Goal: Information Seeking & Learning: Learn about a topic

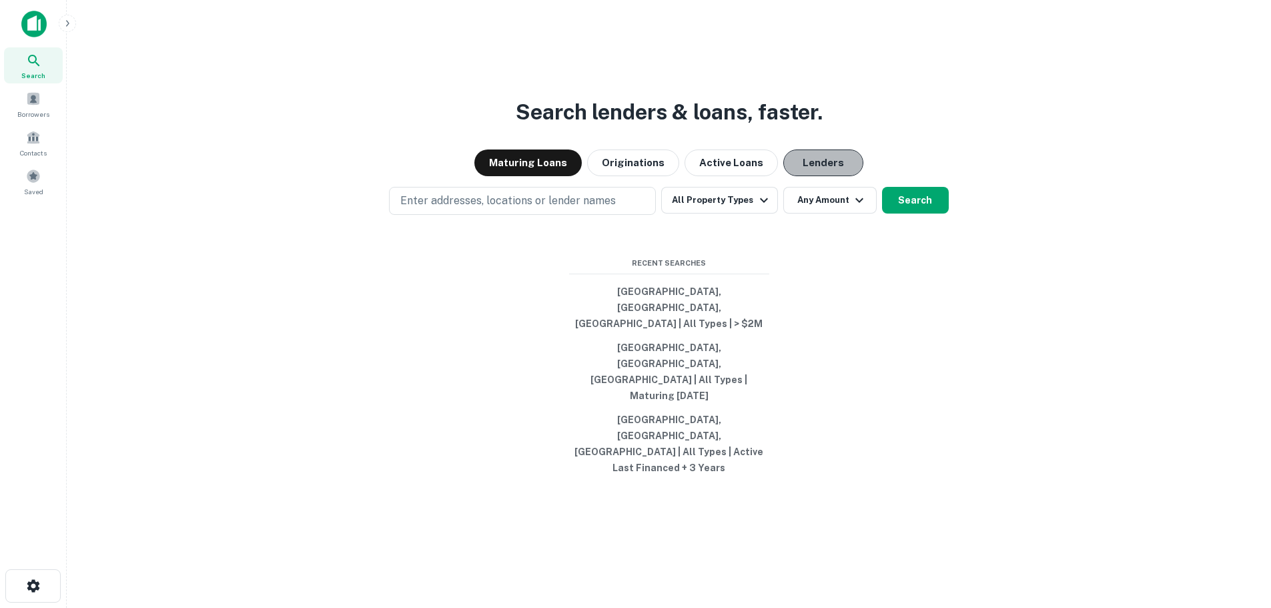
click at [825, 176] on button "Lenders" at bounding box center [823, 162] width 80 height 27
click at [715, 213] on button "All Property Types" at bounding box center [719, 200] width 116 height 27
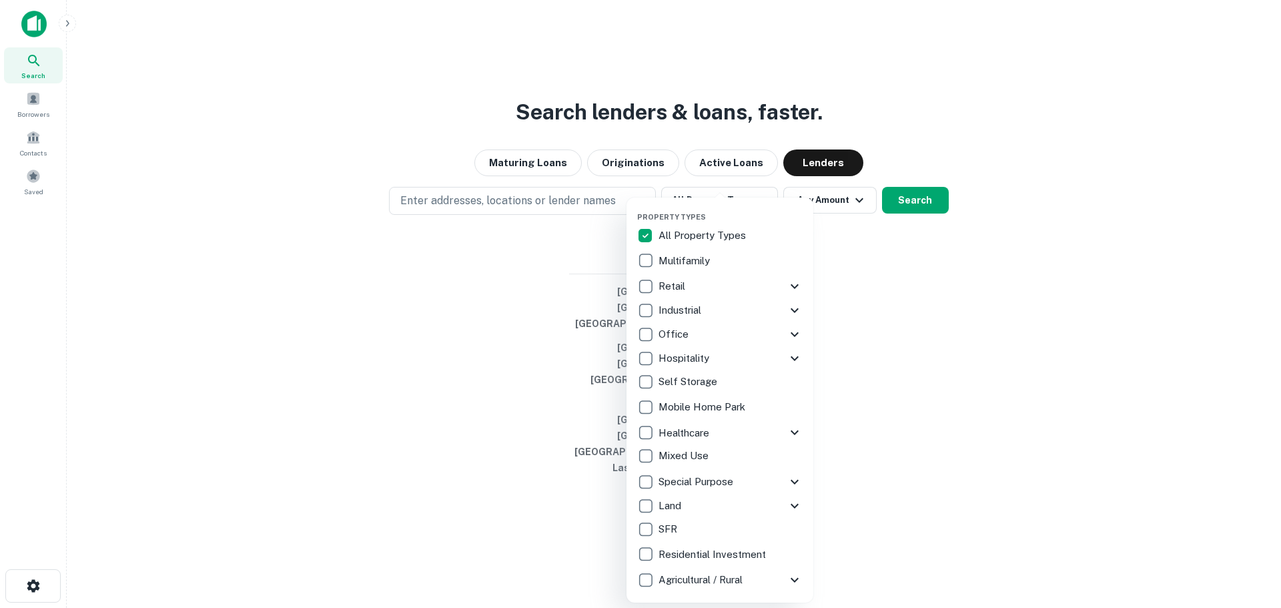
click at [709, 283] on div "Retail" at bounding box center [711, 286] width 149 height 23
click at [800, 286] on icon at bounding box center [794, 286] width 16 height 16
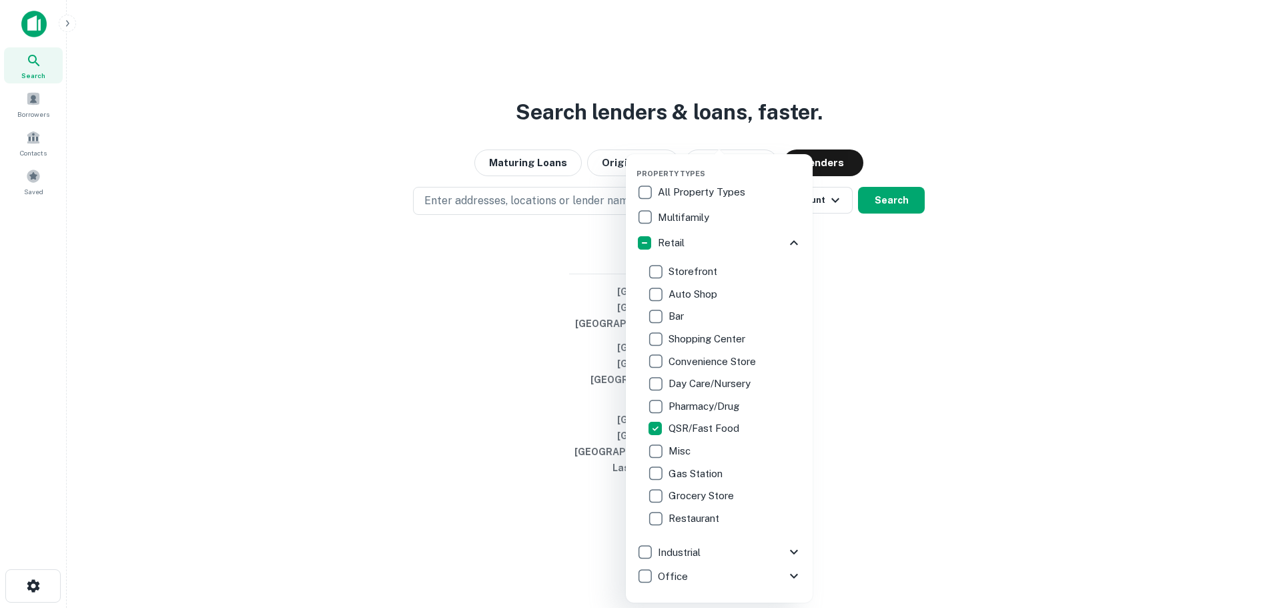
click at [879, 318] on div at bounding box center [640, 304] width 1281 height 608
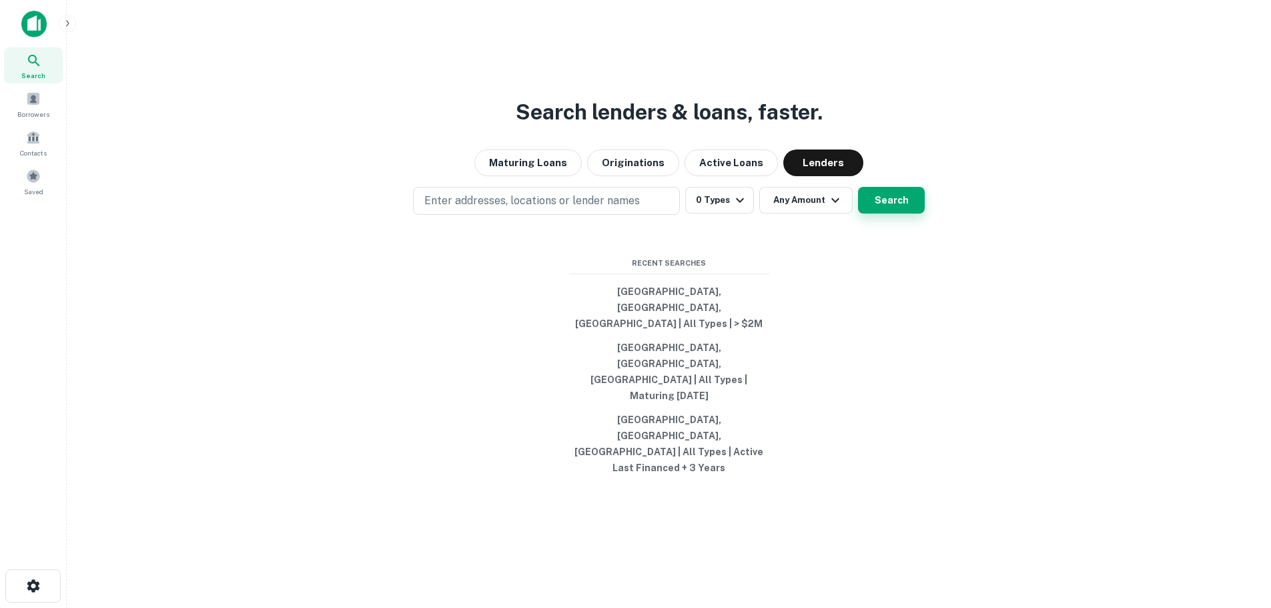
click at [897, 213] on button "Search" at bounding box center [891, 200] width 67 height 27
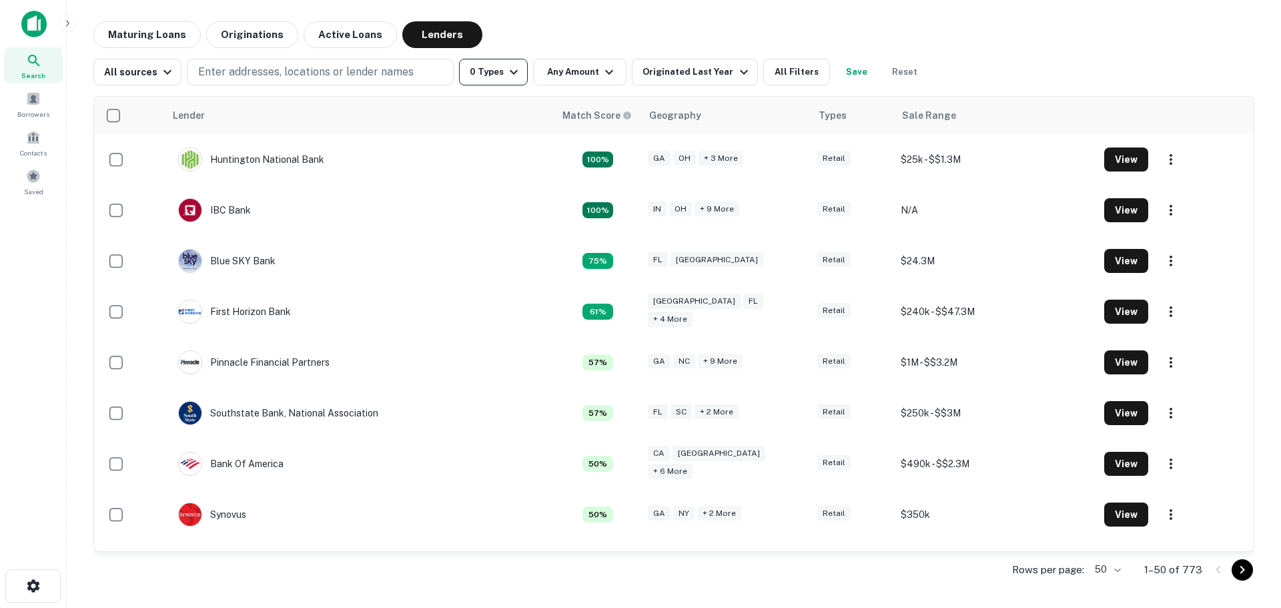
click at [516, 69] on icon "button" at bounding box center [514, 72] width 16 height 16
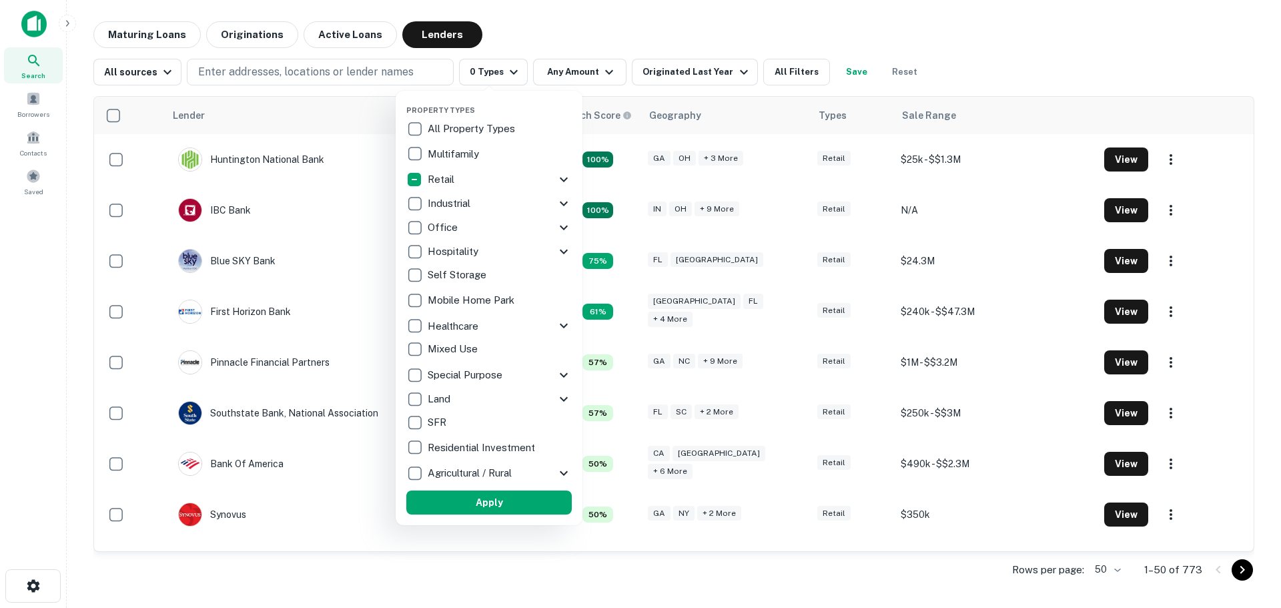
click at [560, 179] on icon at bounding box center [564, 179] width 16 height 16
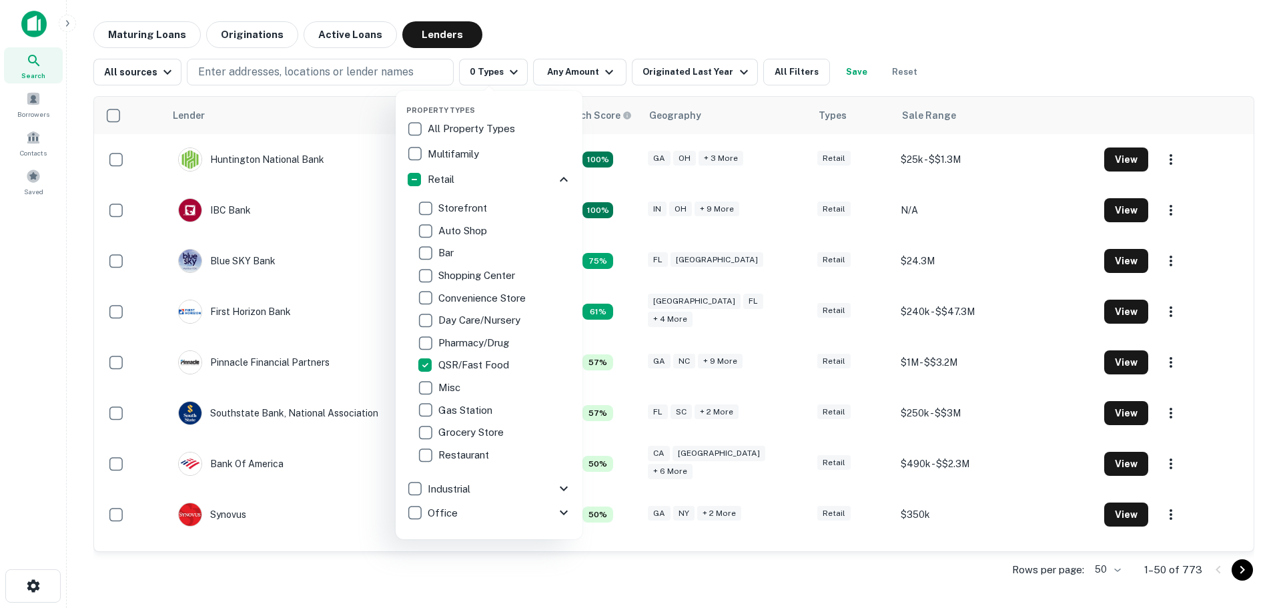
click at [560, 179] on icon at bounding box center [564, 179] width 16 height 16
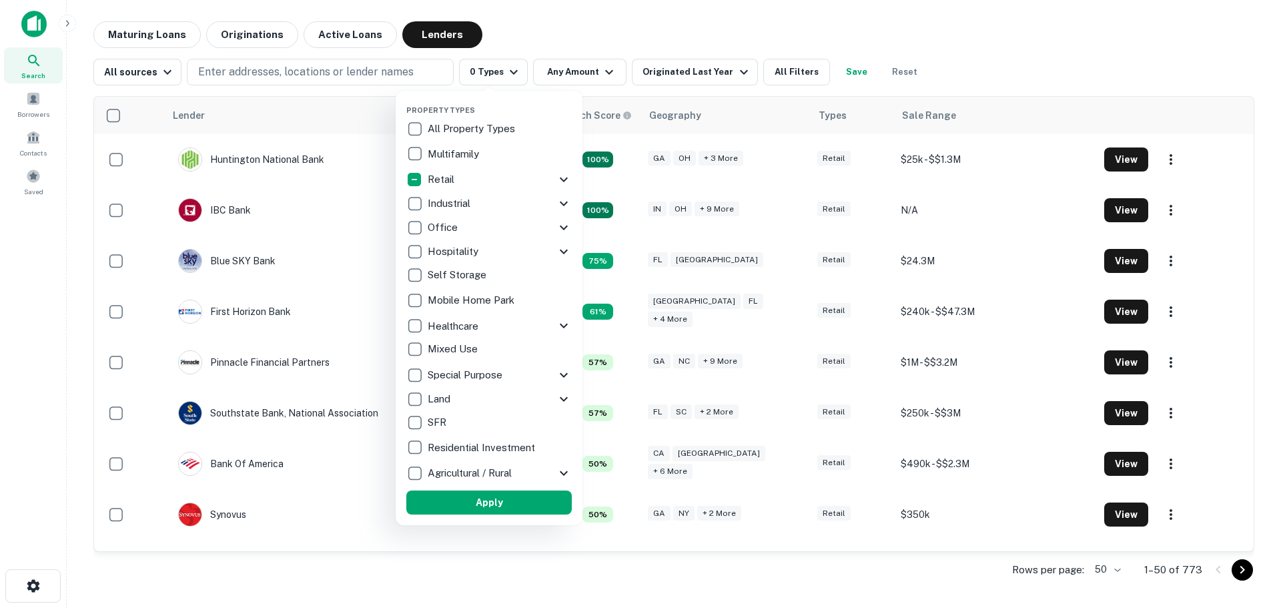
click at [592, 77] on div at bounding box center [640, 304] width 1281 height 608
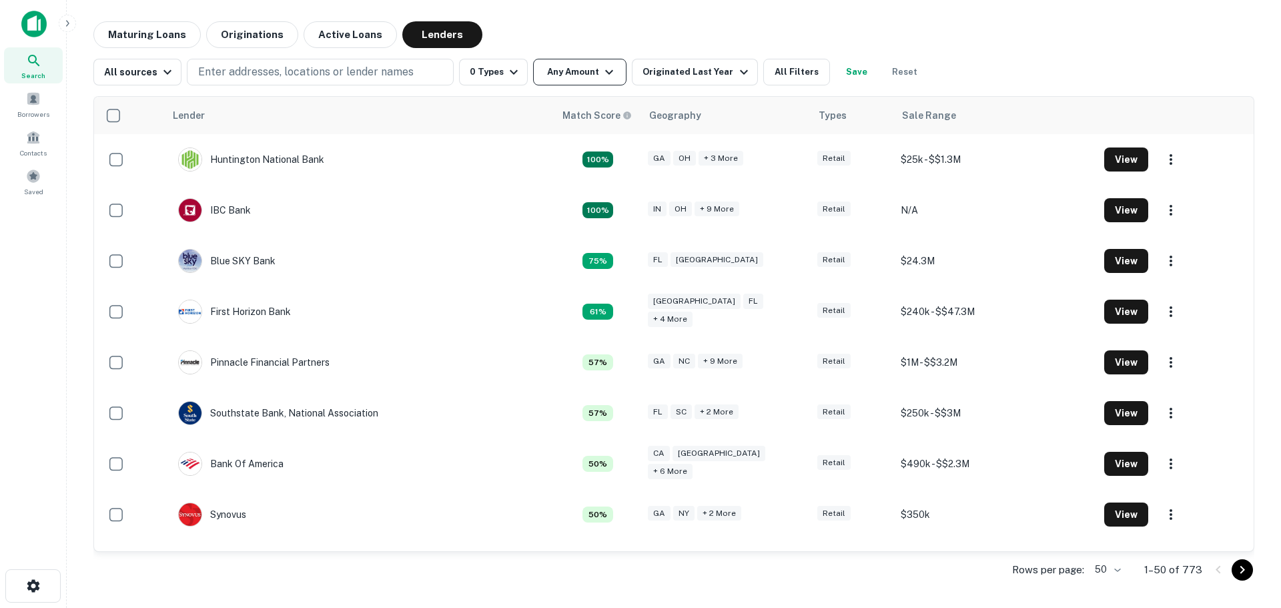
click at [601, 70] on icon "button" at bounding box center [609, 72] width 16 height 16
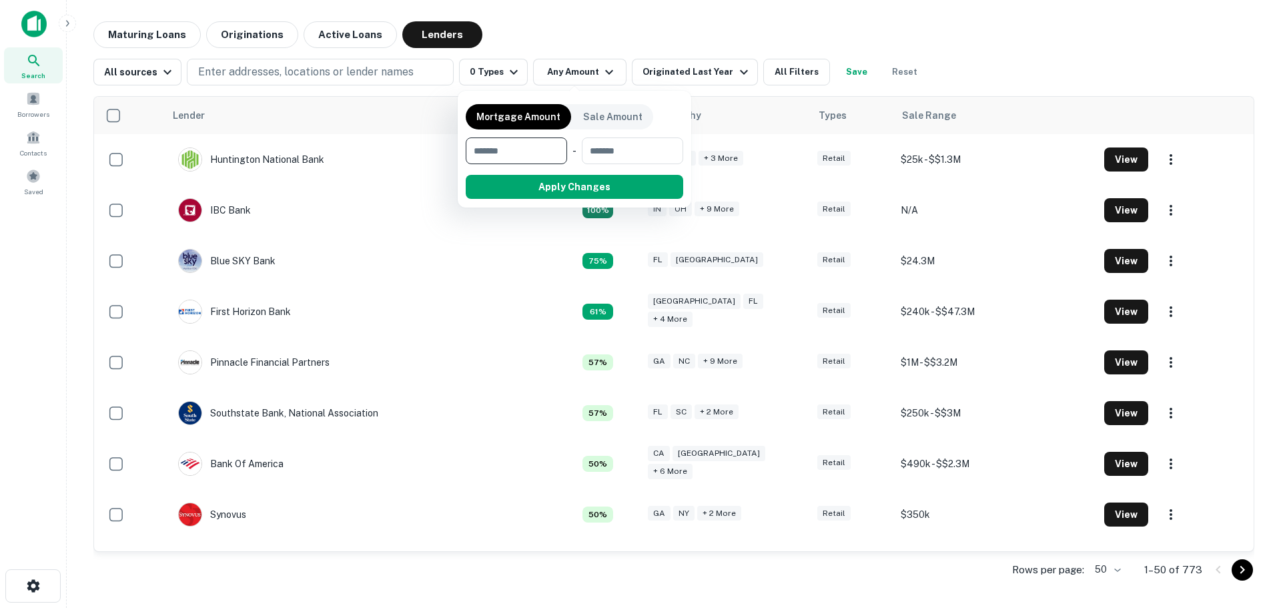
click at [507, 148] on input "number" at bounding box center [512, 150] width 92 height 27
type input "******"
click at [664, 147] on input "number" at bounding box center [633, 150] width 82 height 27
type input "*******"
click at [640, 192] on button "Apply Changes" at bounding box center [598, 187] width 169 height 24
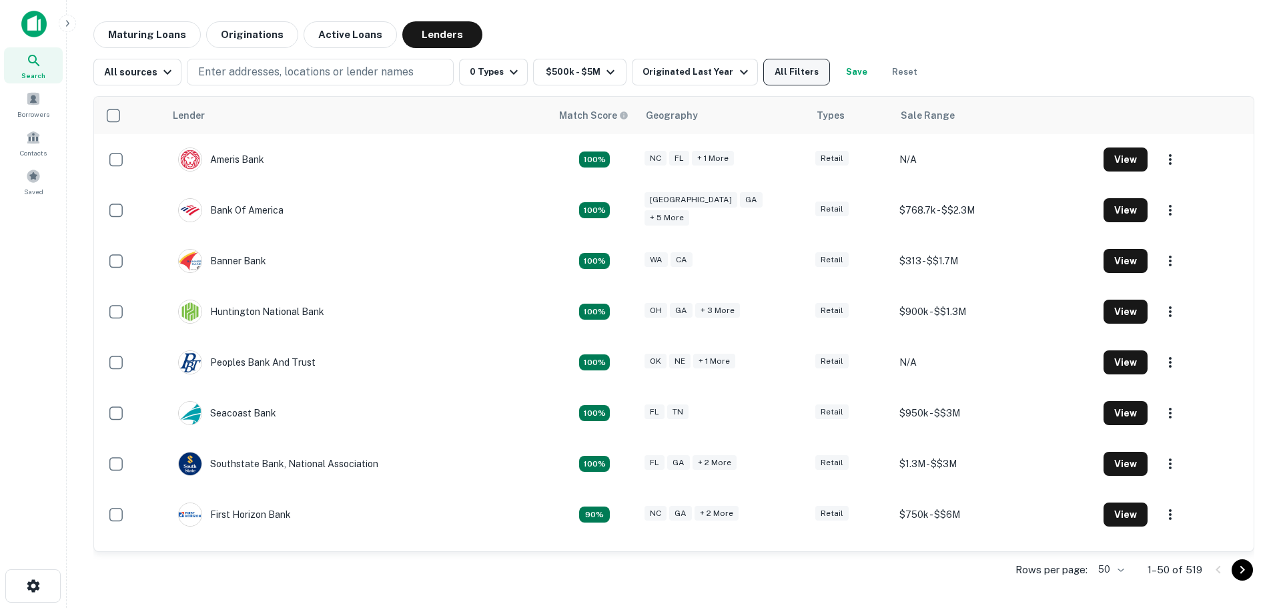
click at [800, 73] on button "All Filters" at bounding box center [796, 72] width 67 height 27
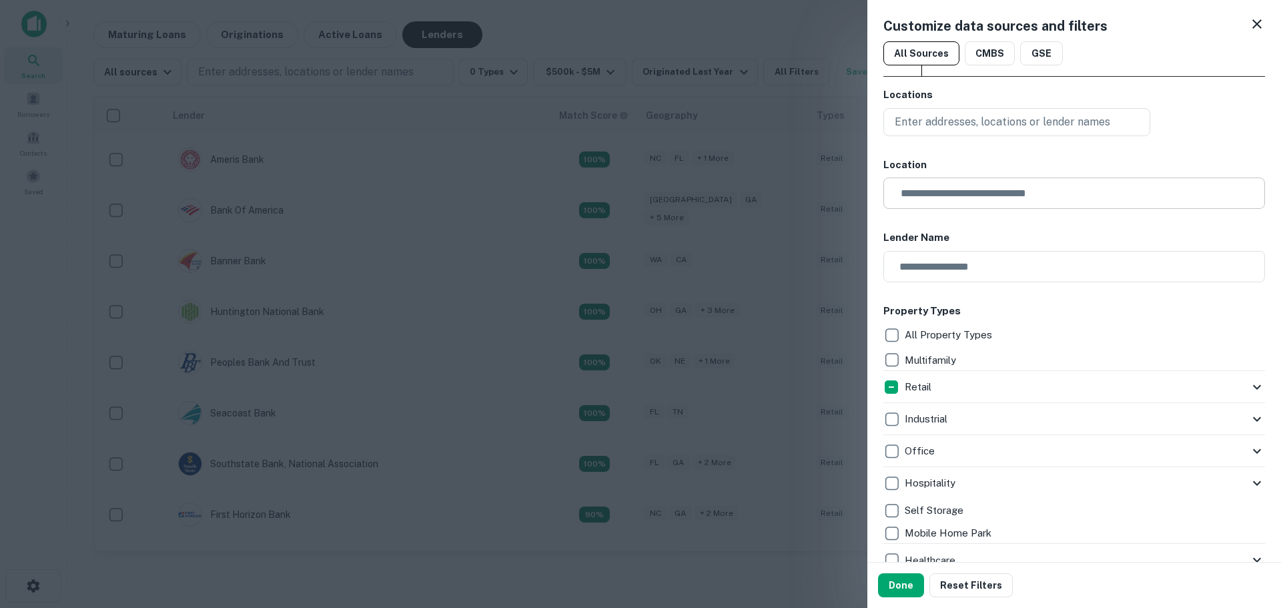
drag, startPoint x: 1005, startPoint y: 191, endPoint x: 1006, endPoint y: 182, distance: 9.4
click at [1005, 191] on input "text" at bounding box center [1079, 192] width 372 height 31
type input "*********"
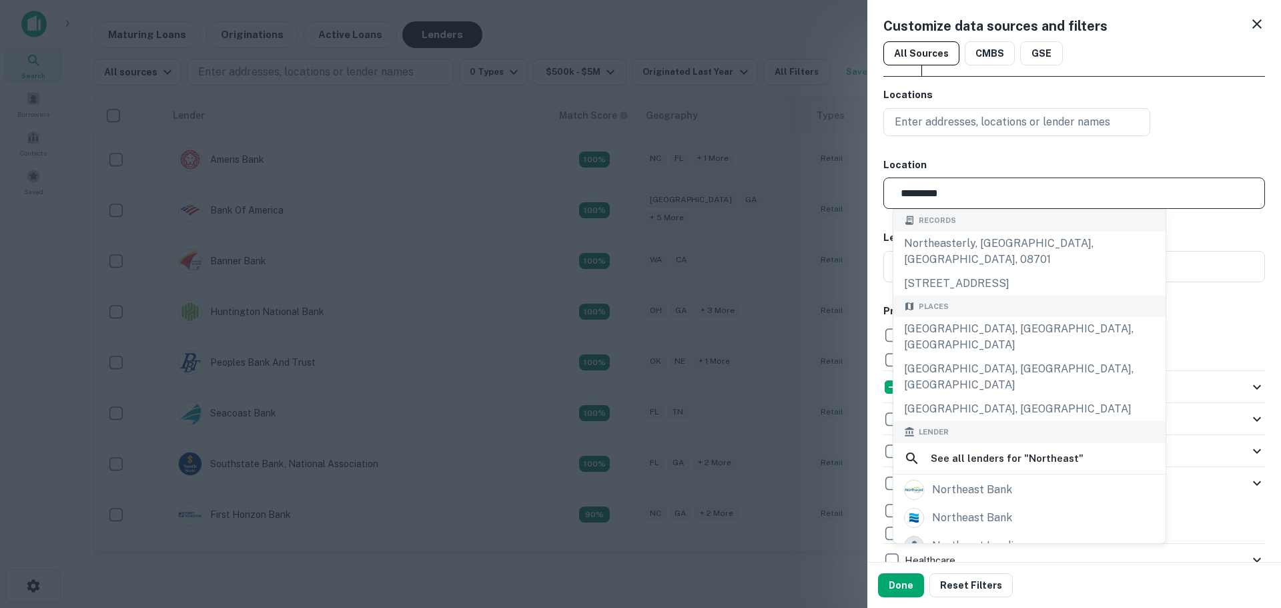
drag, startPoint x: 970, startPoint y: 193, endPoint x: 862, endPoint y: 197, distance: 108.2
click at [865, 197] on div "Customize data sources and filters All Sources CMBS GSE Locations Enter address…" at bounding box center [640, 304] width 1281 height 608
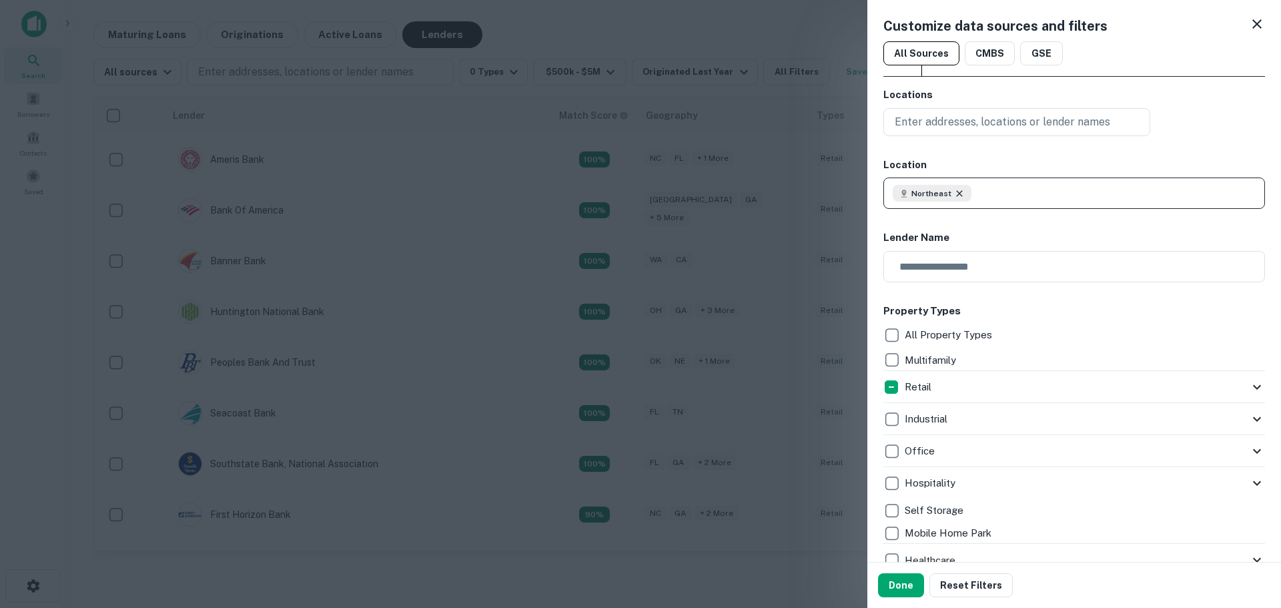
click at [958, 194] on icon at bounding box center [959, 193] width 6 height 6
click at [897, 586] on button "Done" at bounding box center [901, 585] width 46 height 24
